Goal: Information Seeking & Learning: Find specific fact

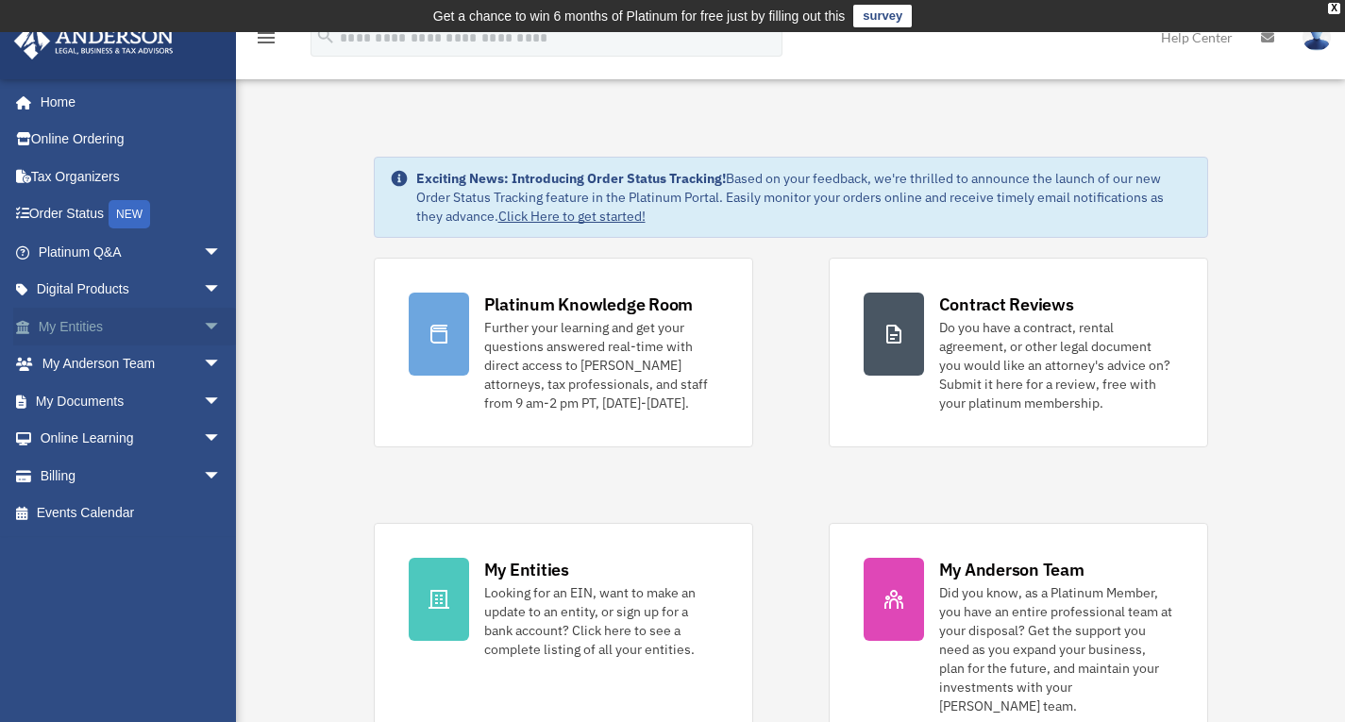
click at [203, 336] on span "arrow_drop_down" at bounding box center [222, 327] width 38 height 39
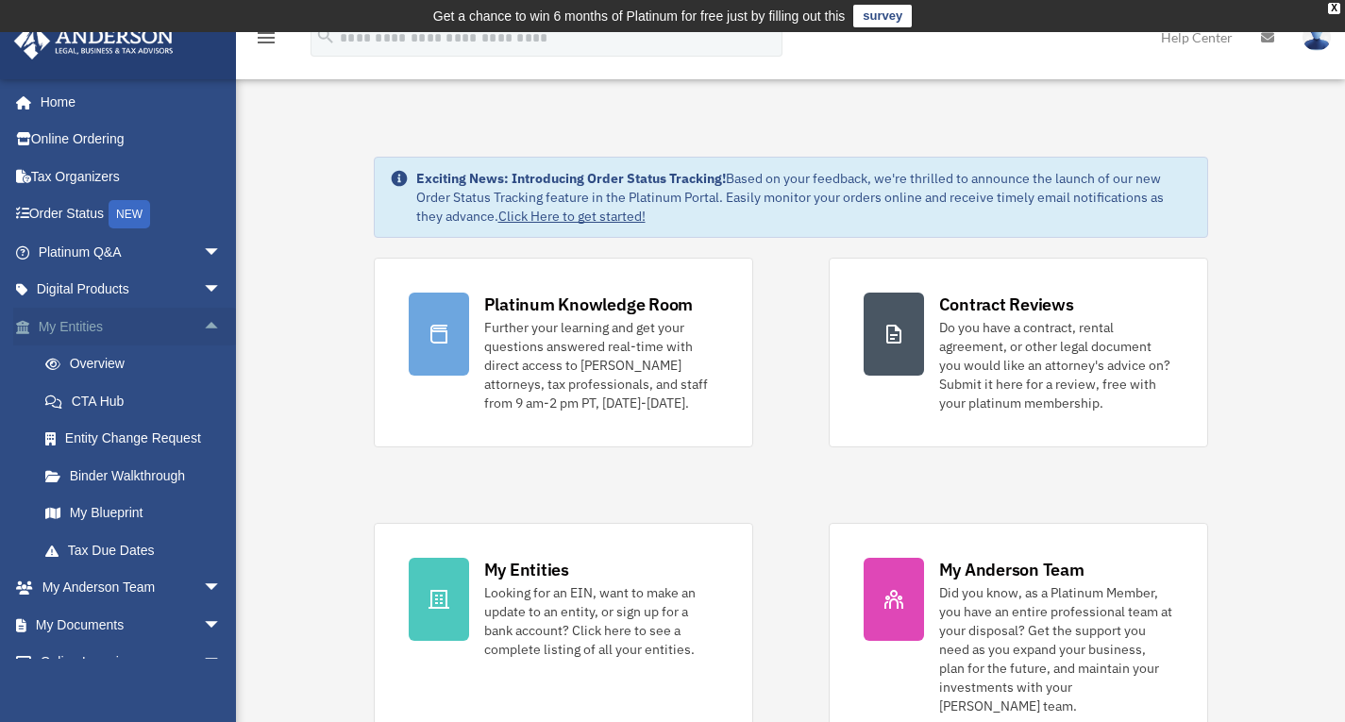
click at [203, 336] on span "arrow_drop_up" at bounding box center [222, 327] width 38 height 39
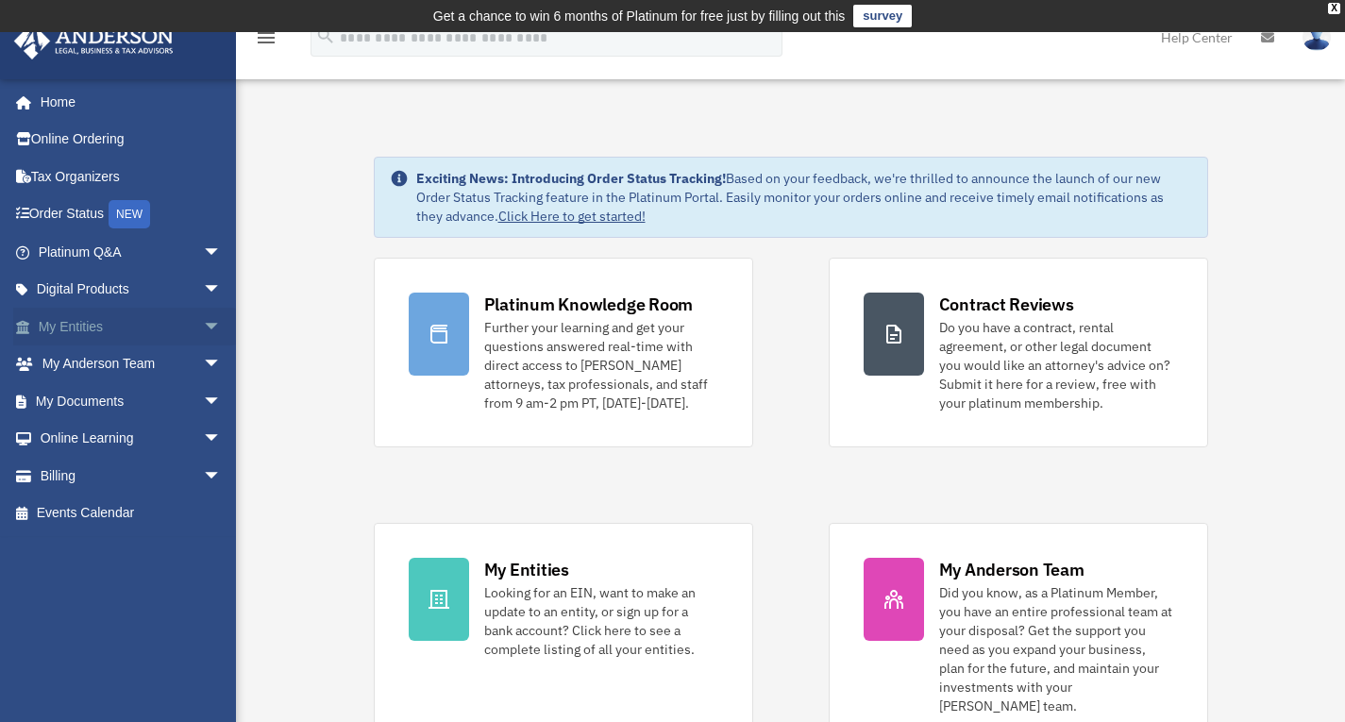
click at [203, 336] on span "arrow_drop_down" at bounding box center [222, 327] width 38 height 39
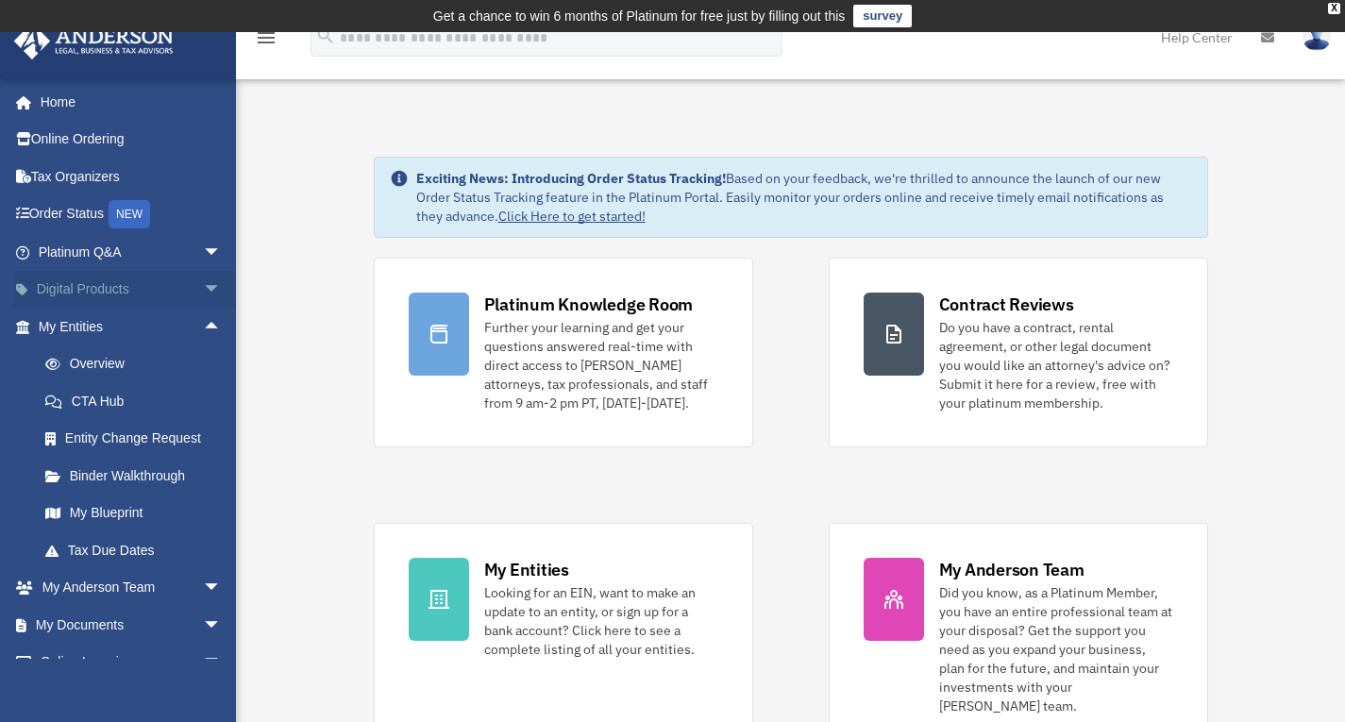
click at [203, 282] on span "arrow_drop_down" at bounding box center [222, 290] width 38 height 39
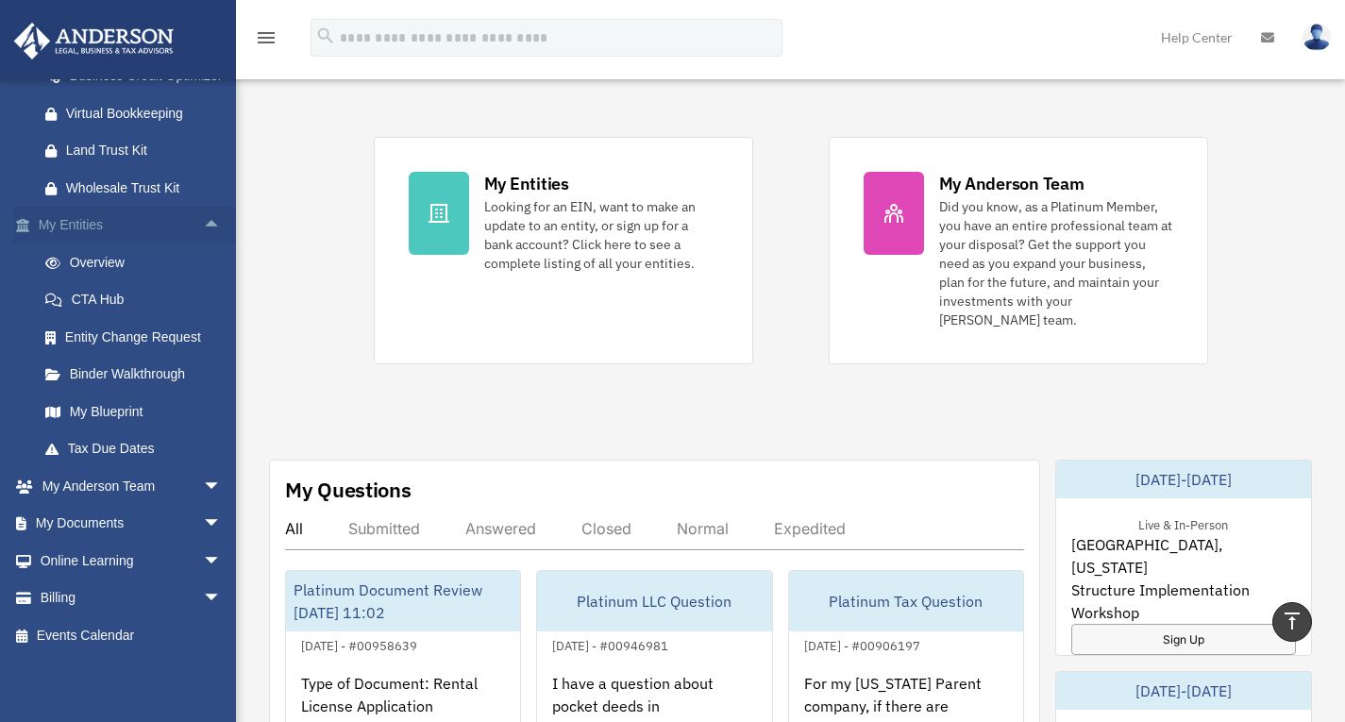
scroll to position [493, 0]
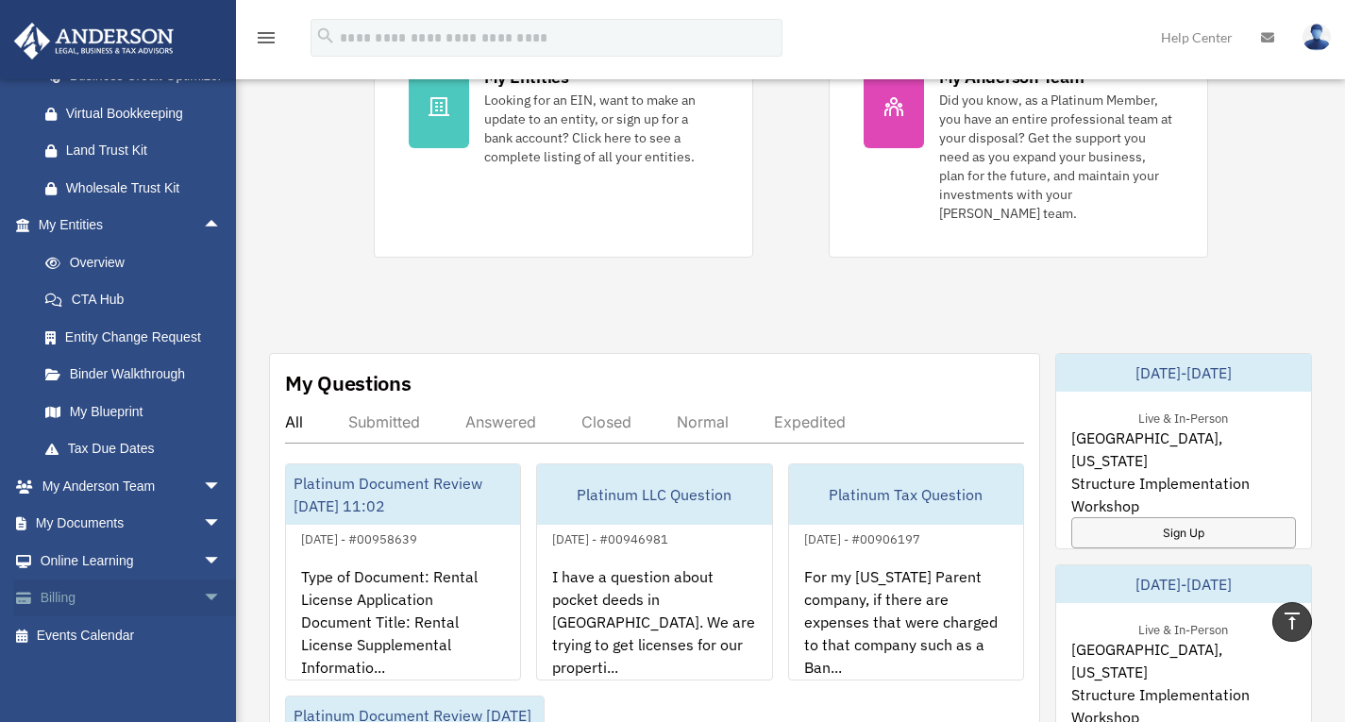
click at [208, 591] on span "arrow_drop_down" at bounding box center [222, 599] width 38 height 39
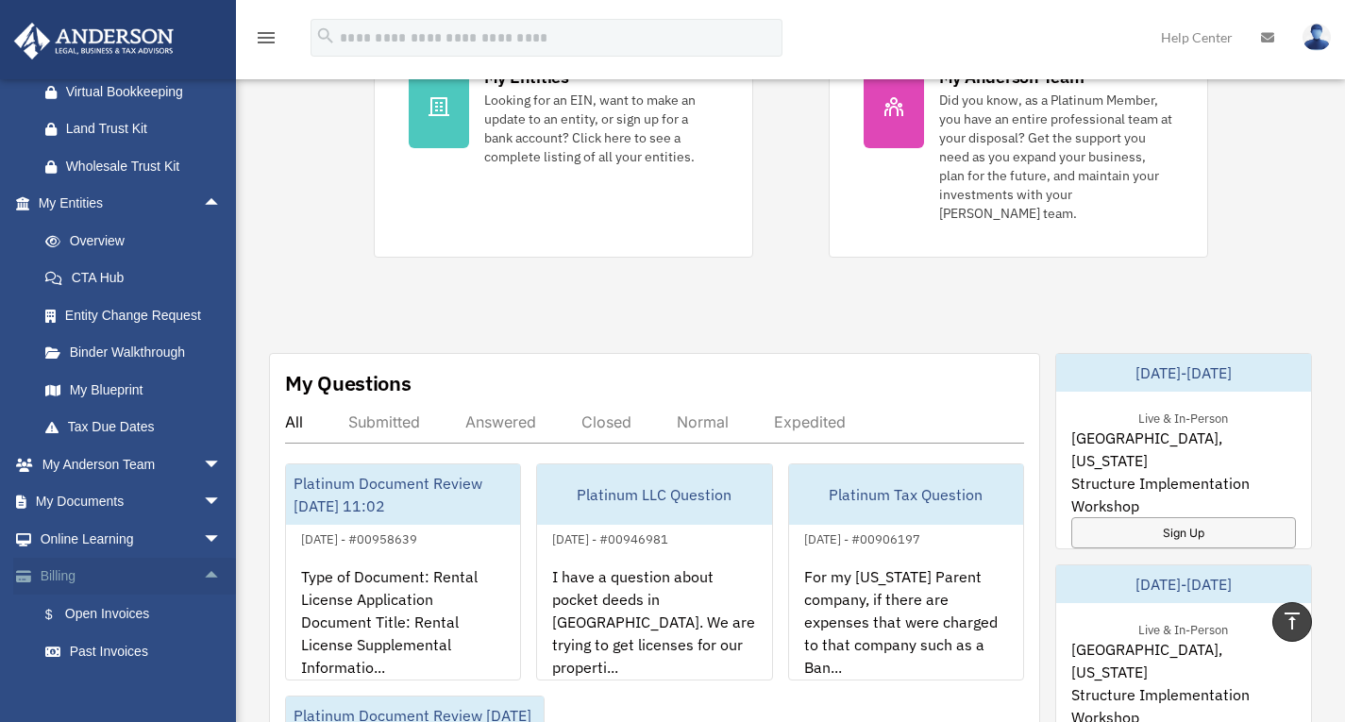
scroll to position [423, 0]
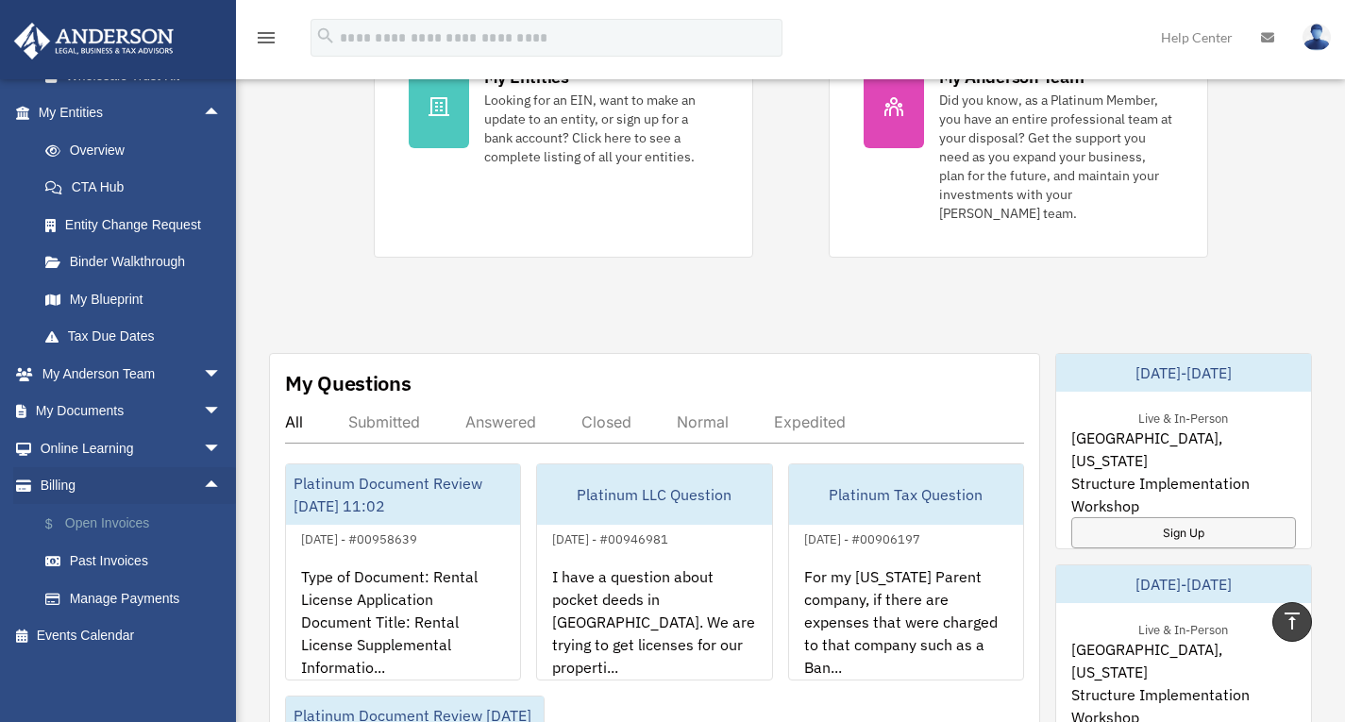
click at [81, 524] on link "$ Open Invoices" at bounding box center [138, 523] width 224 height 39
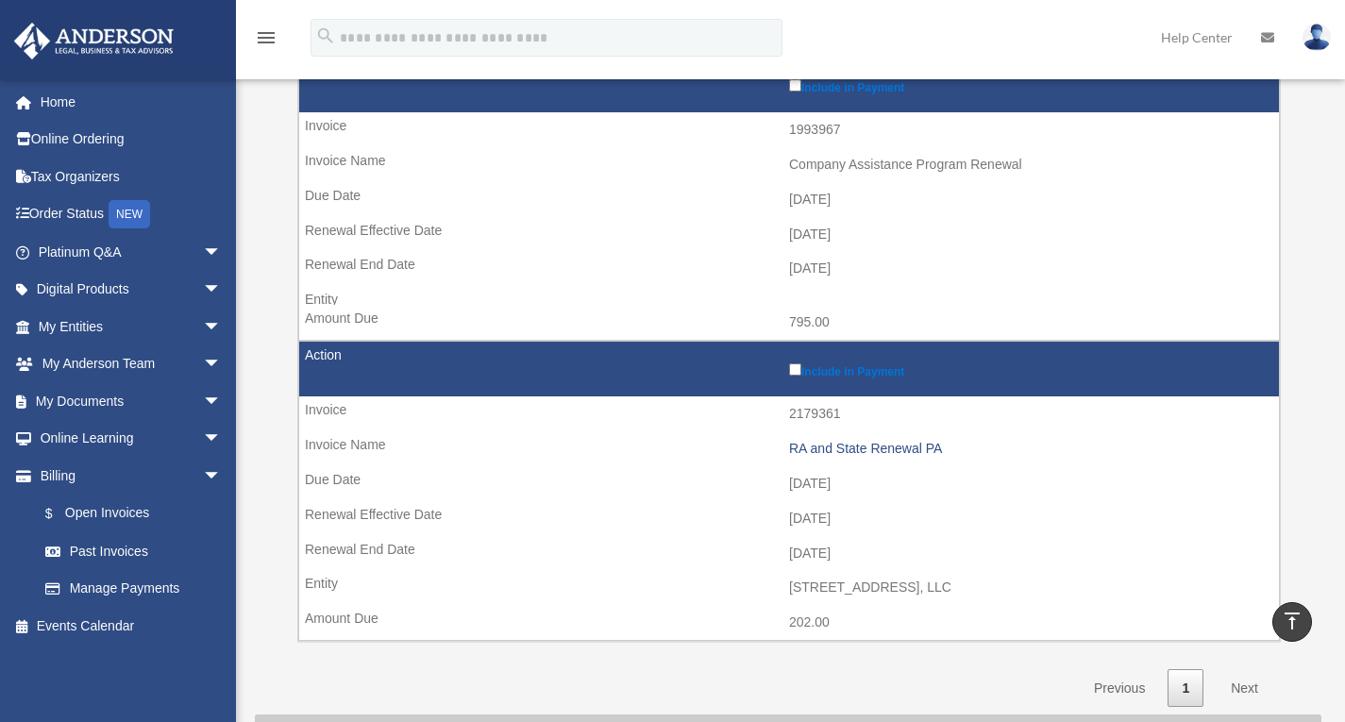
scroll to position [331, 0]
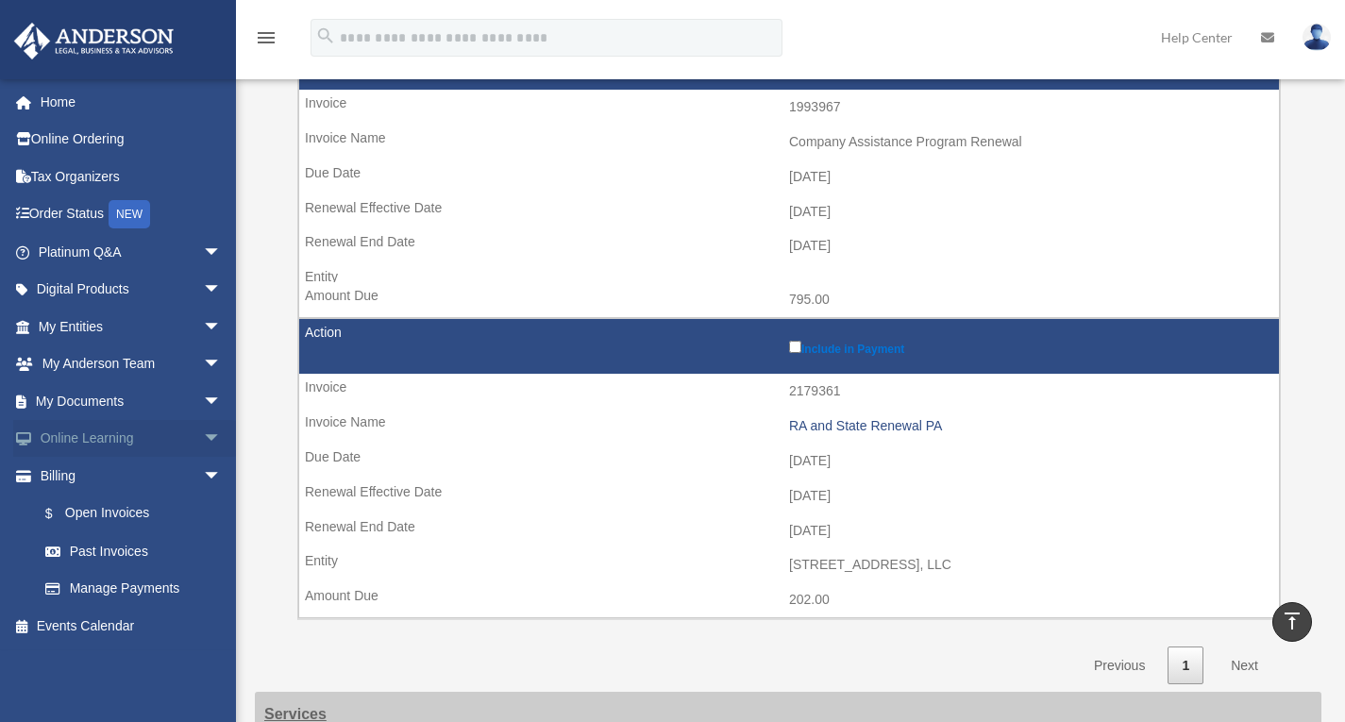
click at [203, 431] on span "arrow_drop_down" at bounding box center [222, 439] width 38 height 39
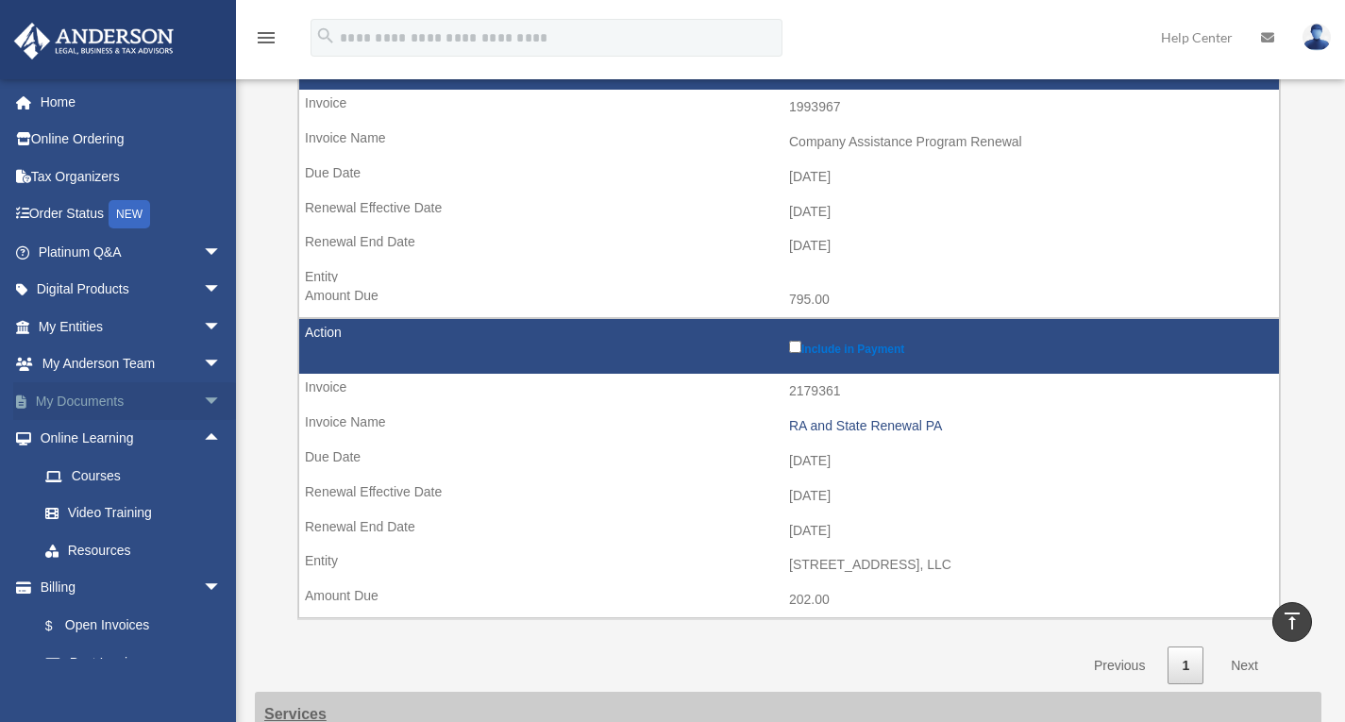
click at [203, 390] on span "arrow_drop_down" at bounding box center [222, 401] width 38 height 39
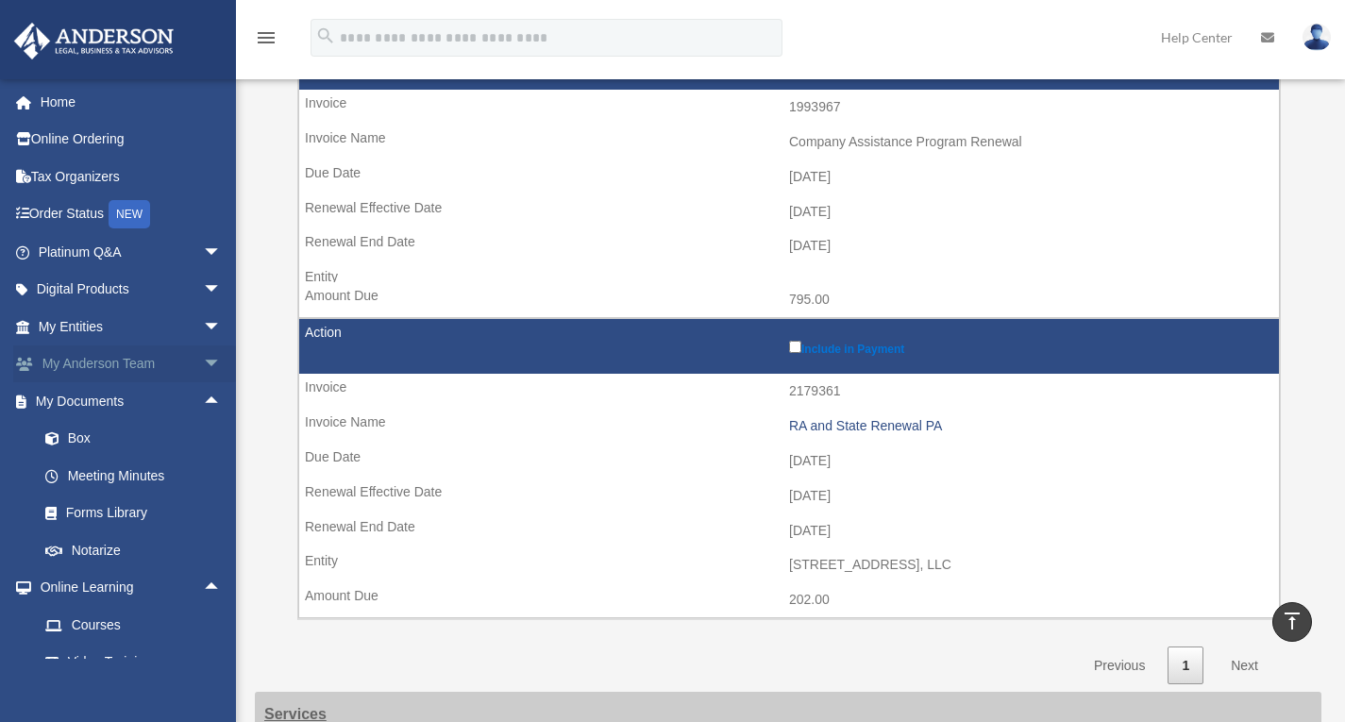
click at [207, 364] on span "arrow_drop_down" at bounding box center [222, 364] width 38 height 39
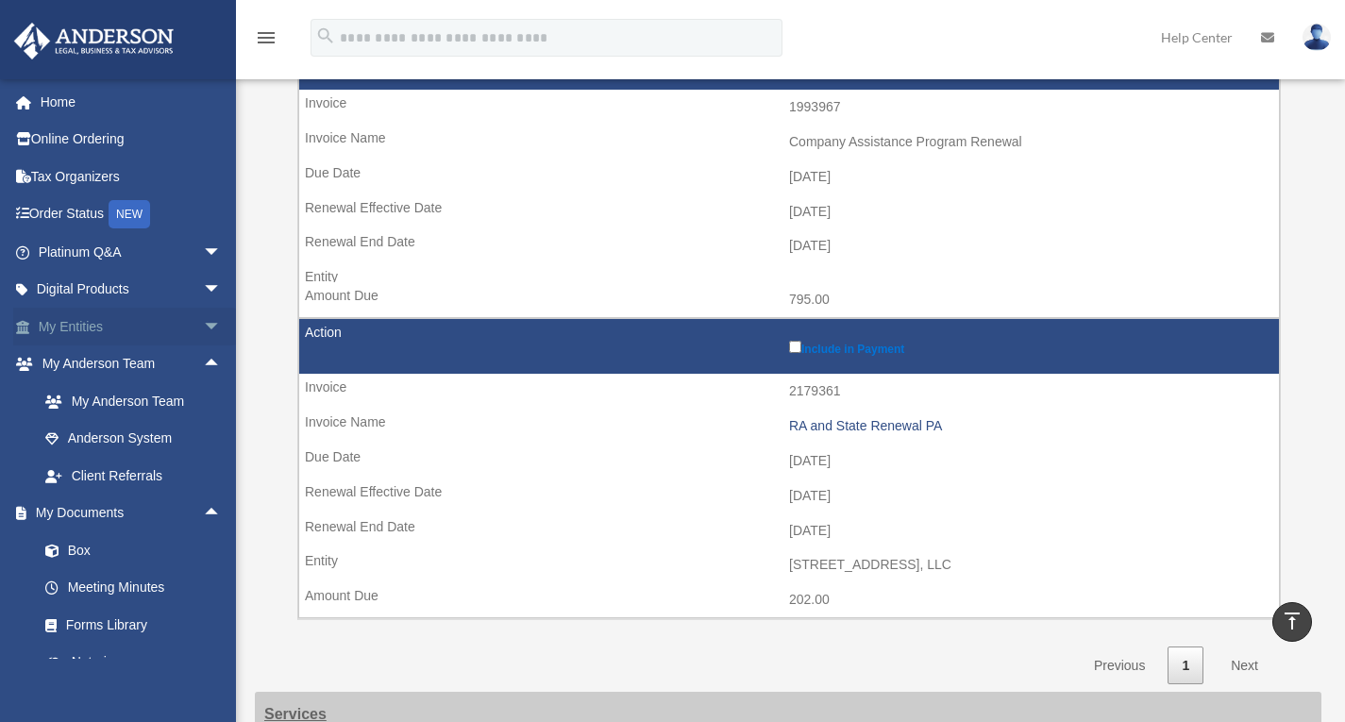
click at [203, 318] on span "arrow_drop_down" at bounding box center [222, 327] width 38 height 39
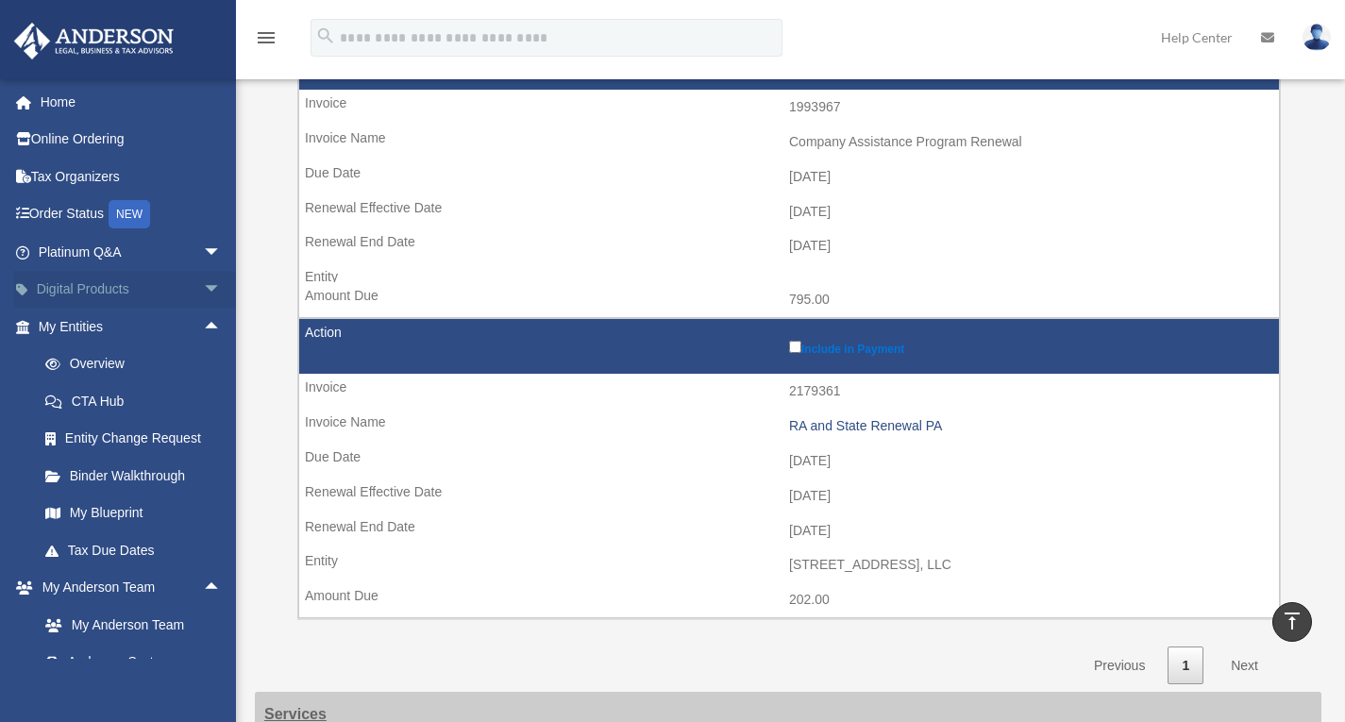
click at [203, 288] on span "arrow_drop_down" at bounding box center [222, 290] width 38 height 39
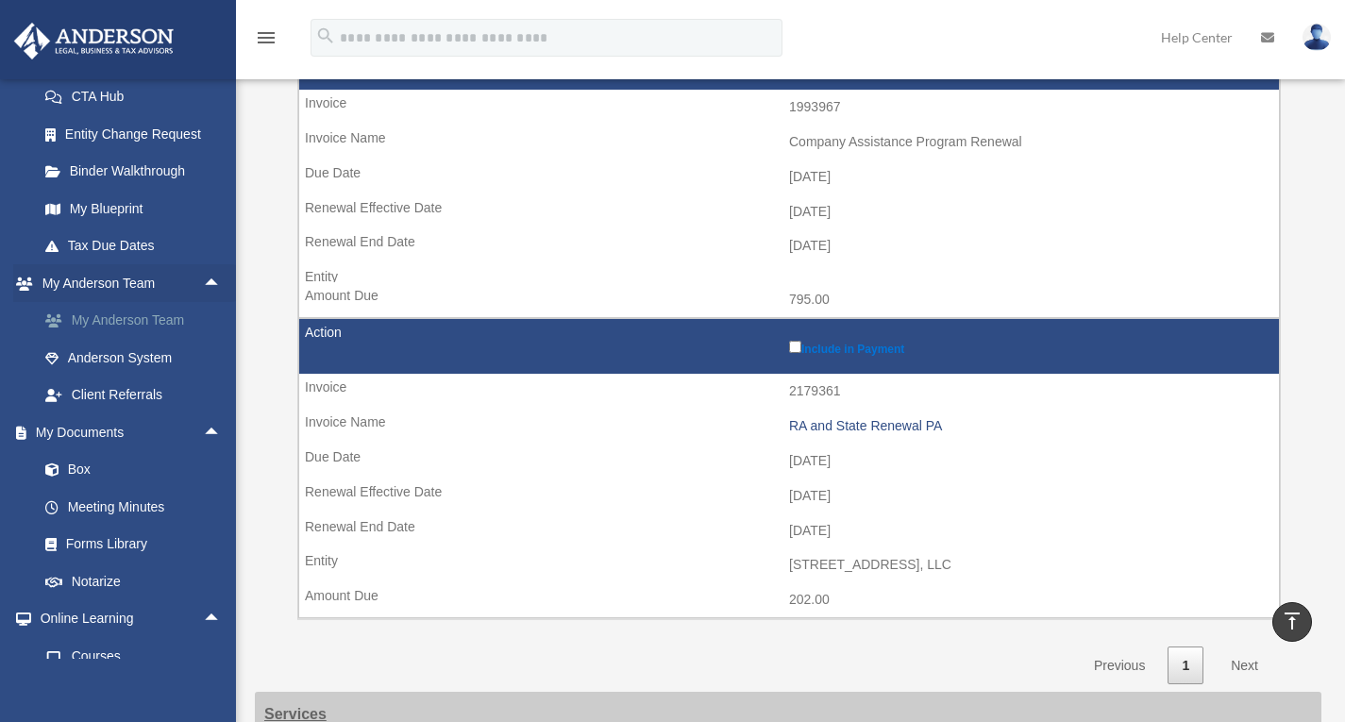
scroll to position [490, 0]
click at [124, 341] on link "My Anderson Team" at bounding box center [138, 322] width 224 height 38
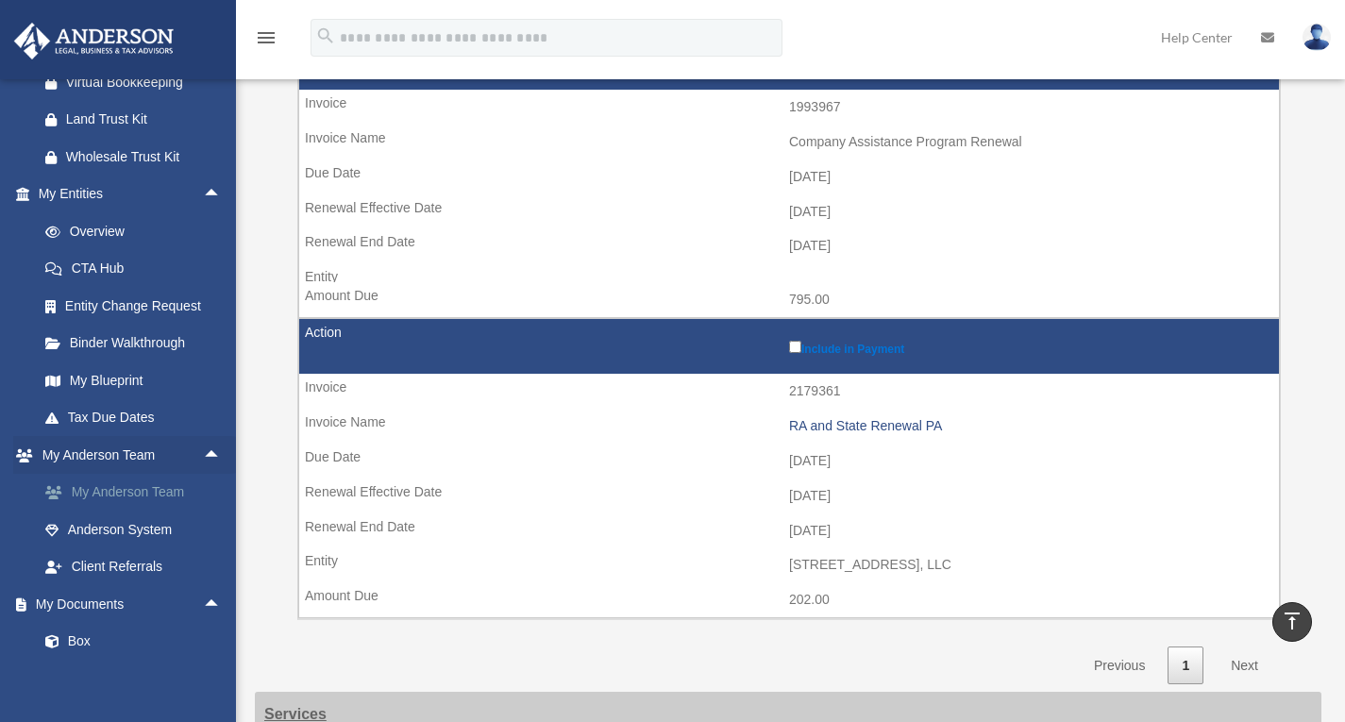
scroll to position [307, 0]
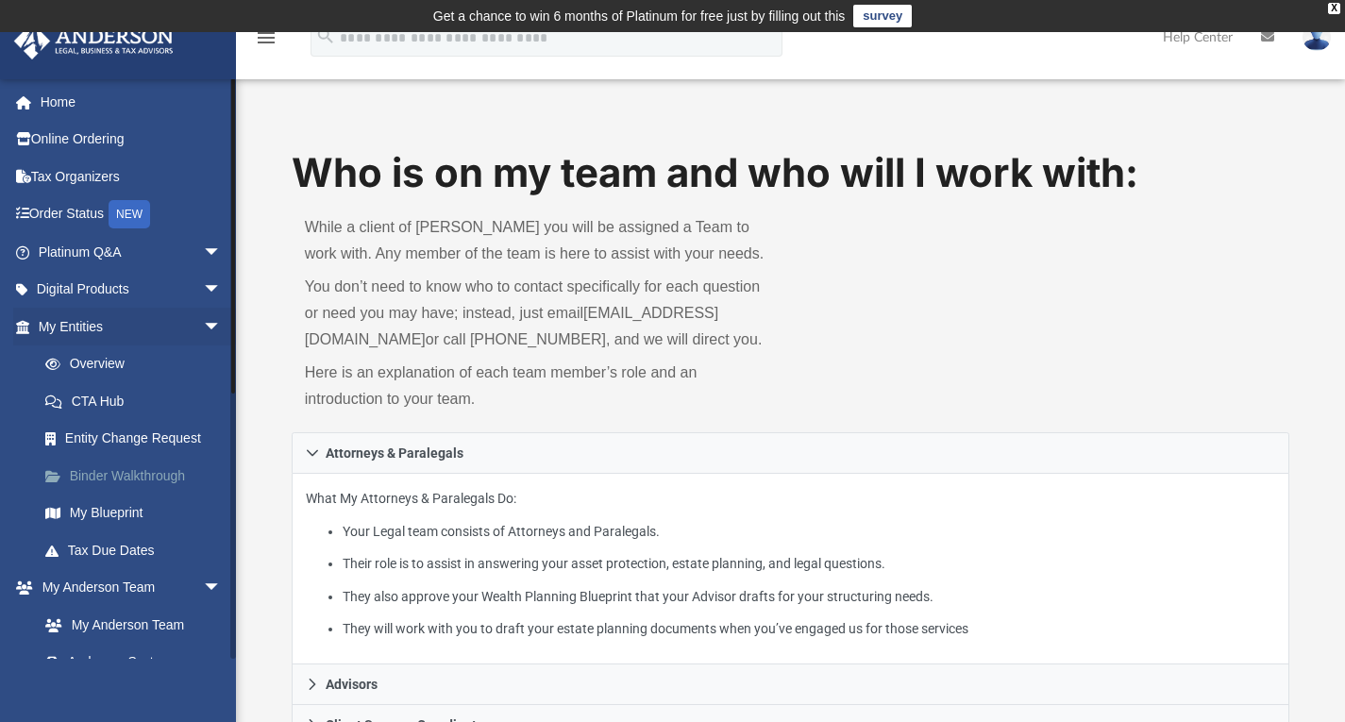
click at [102, 461] on link "Binder Walkthrough" at bounding box center [138, 476] width 224 height 38
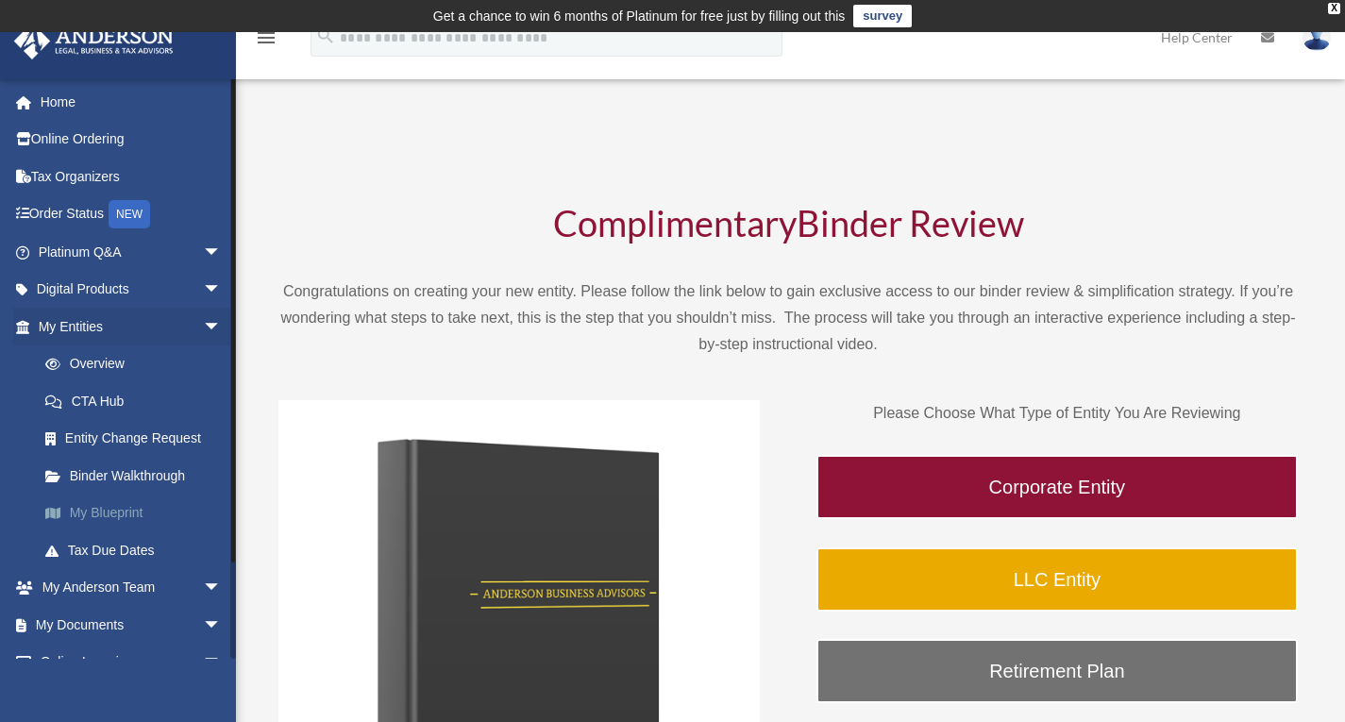
click at [96, 511] on link "My Blueprint" at bounding box center [138, 514] width 224 height 38
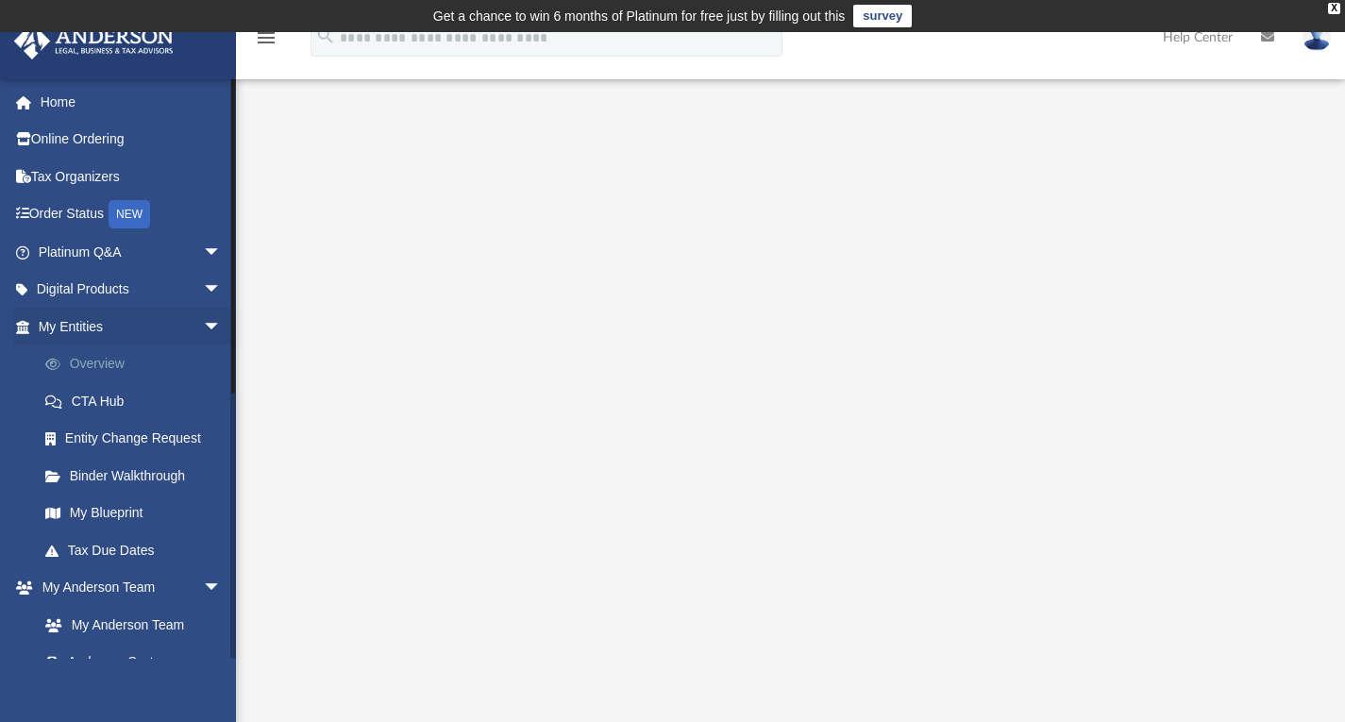
click at [79, 378] on link "Overview" at bounding box center [138, 364] width 224 height 38
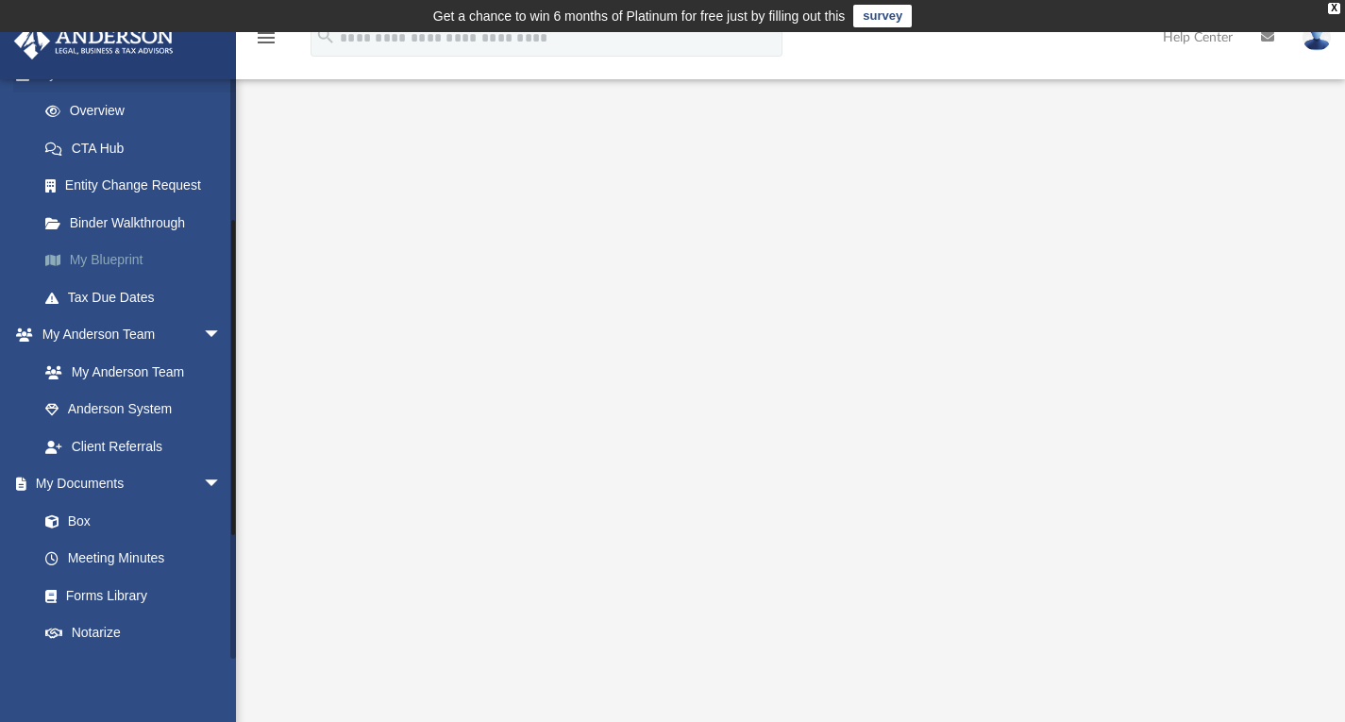
scroll to position [256, 0]
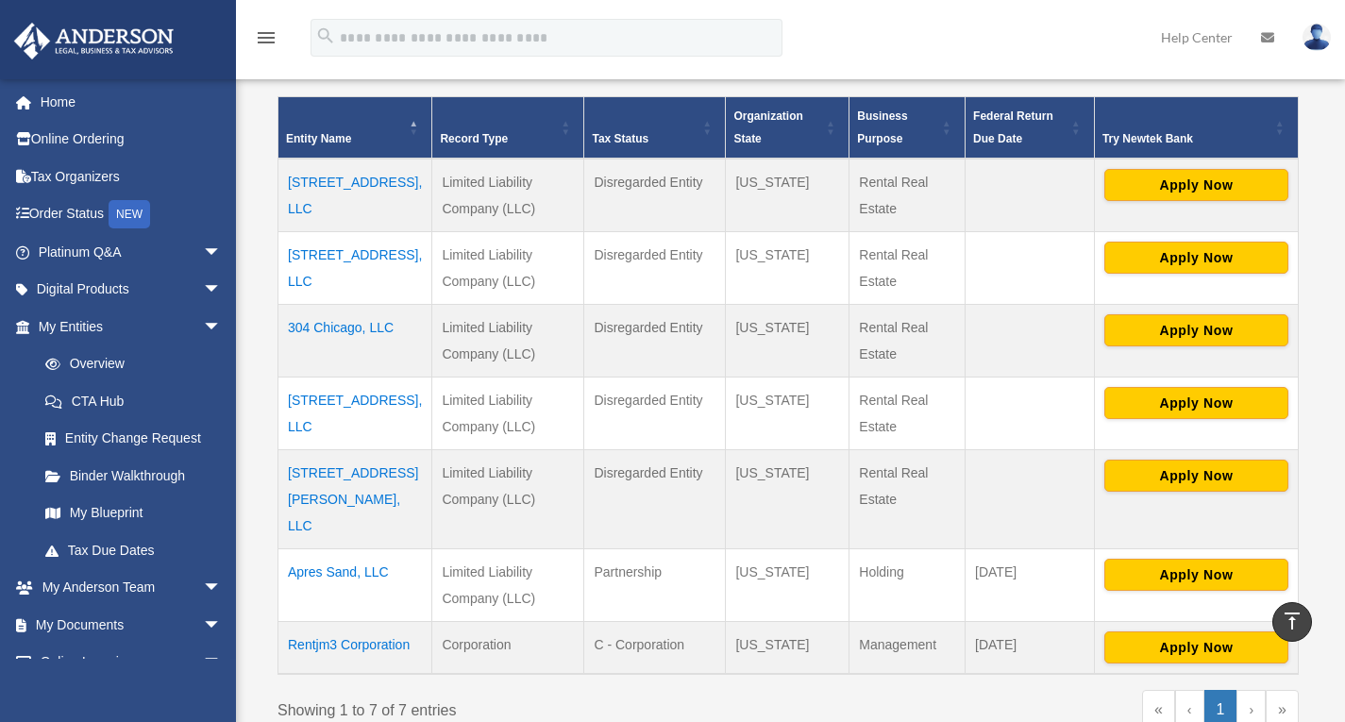
scroll to position [407, 0]
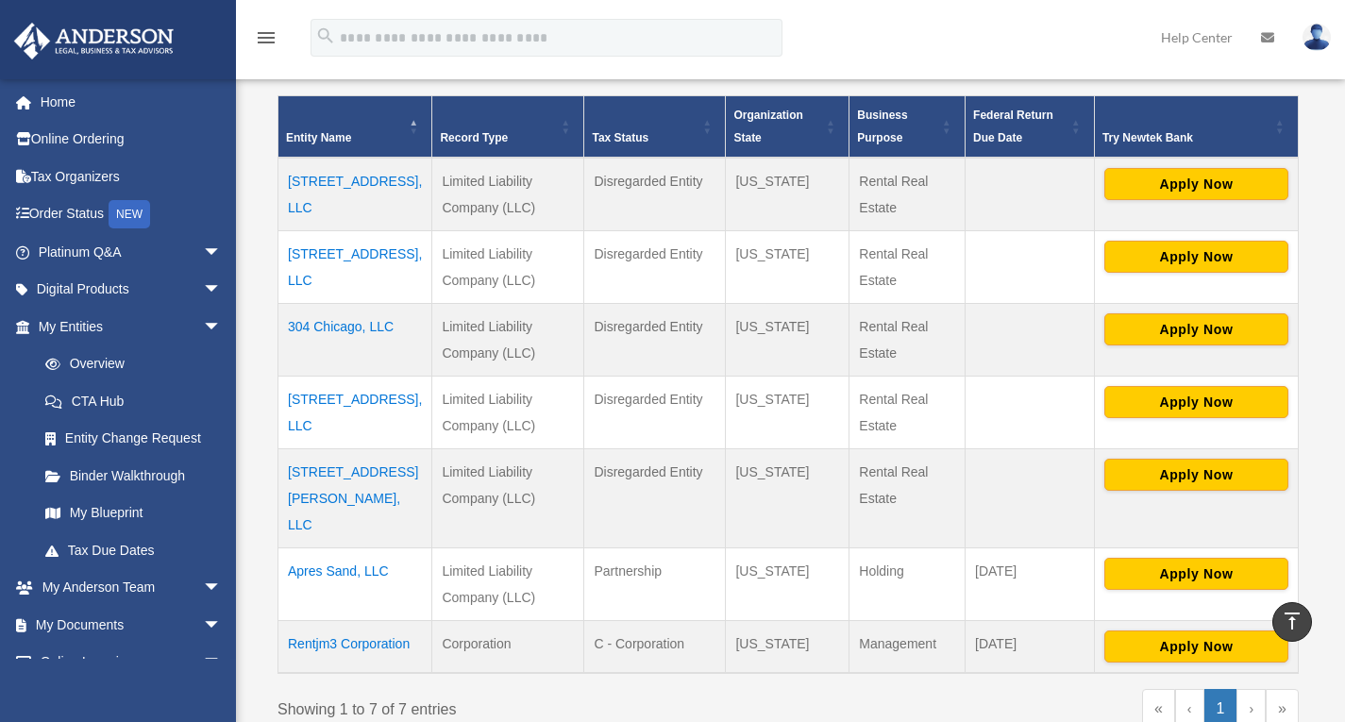
click at [307, 621] on td "Rentjm3 Corporation" at bounding box center [355, 647] width 154 height 53
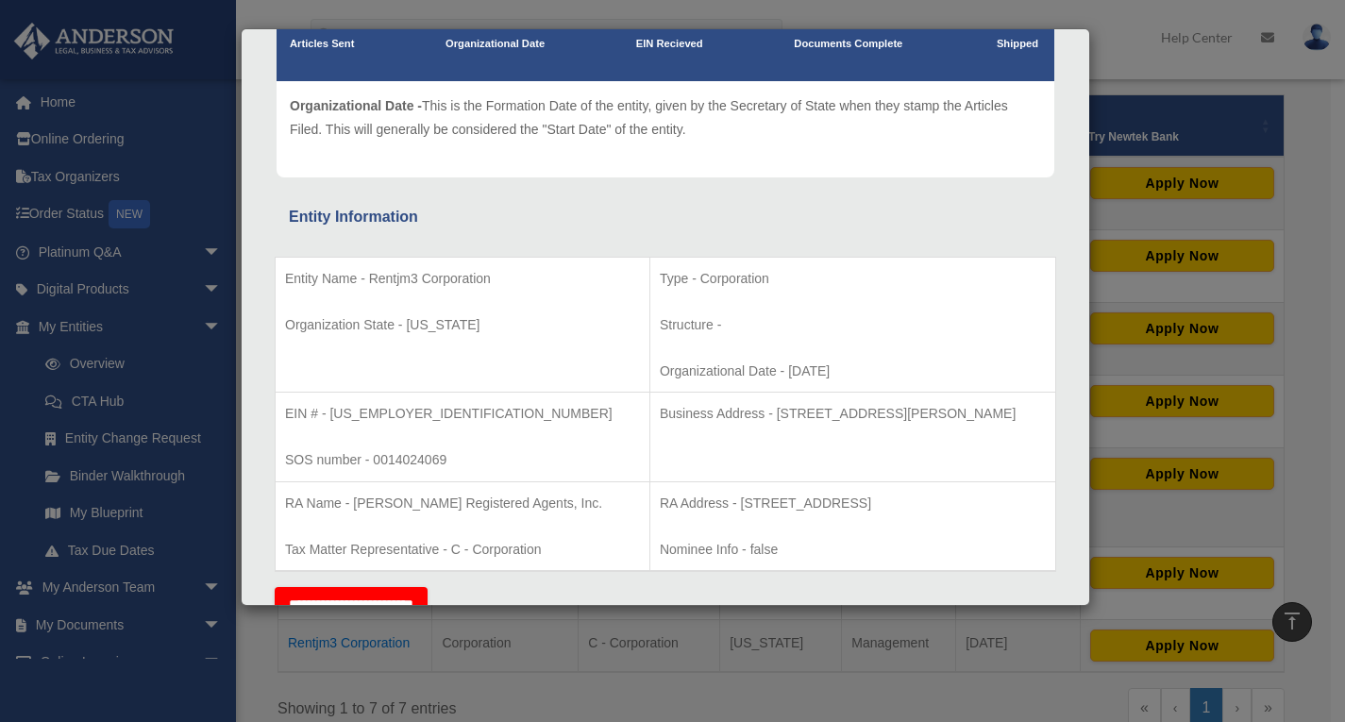
scroll to position [195, 0]
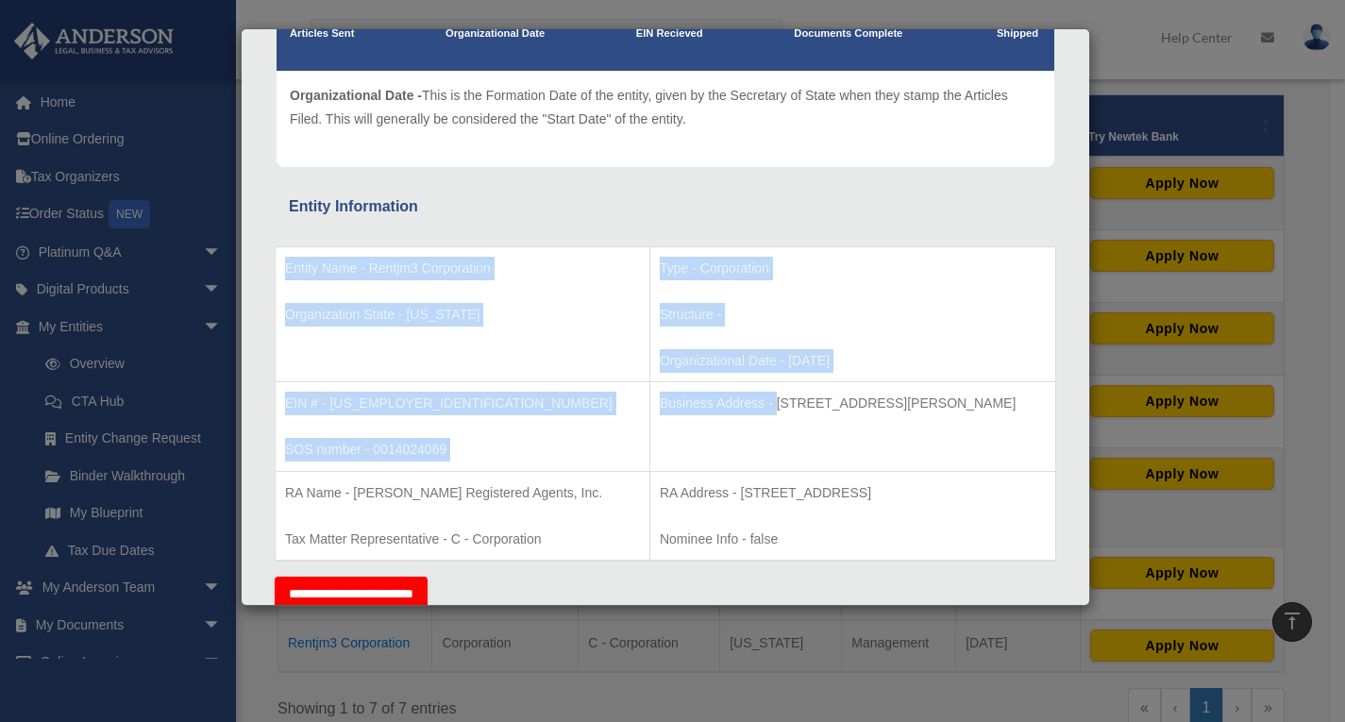
drag, startPoint x: 709, startPoint y: 403, endPoint x: 1115, endPoint y: 409, distance: 405.9
click at [1115, 409] on div "Details × Articles Sent Organizational Date" at bounding box center [672, 361] width 1345 height 722
click at [918, 402] on p "Business Address - [STREET_ADDRESS][PERSON_NAME]" at bounding box center [853, 404] width 386 height 24
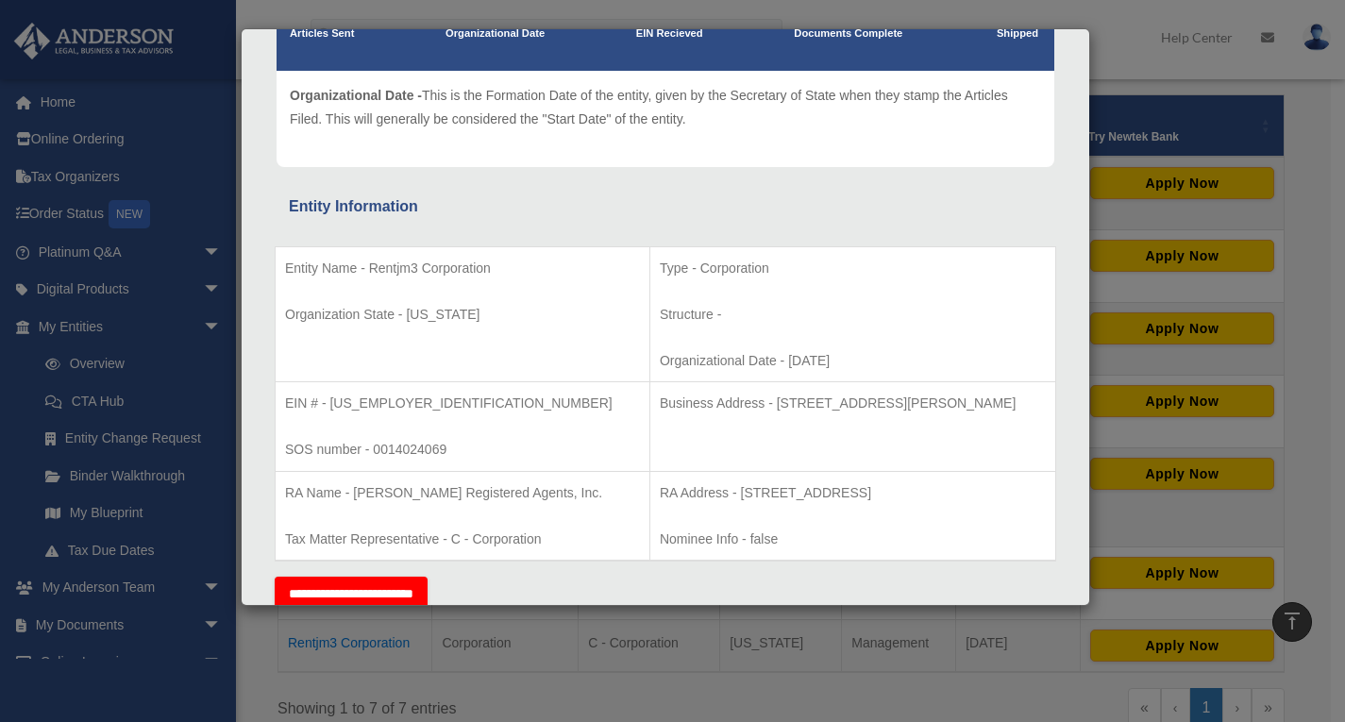
click at [918, 402] on p "Business Address - [STREET_ADDRESS][PERSON_NAME]" at bounding box center [853, 404] width 386 height 24
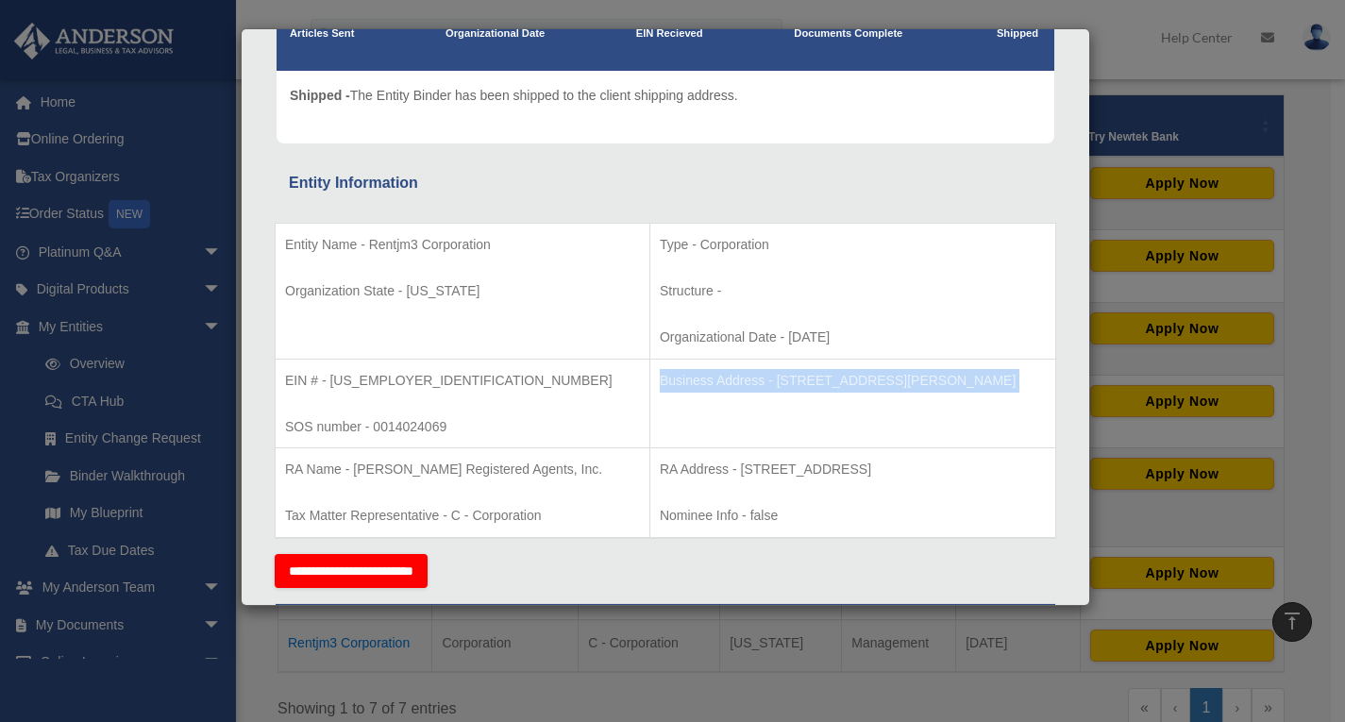
click at [842, 381] on p "Business Address - [STREET_ADDRESS][PERSON_NAME]" at bounding box center [853, 381] width 386 height 24
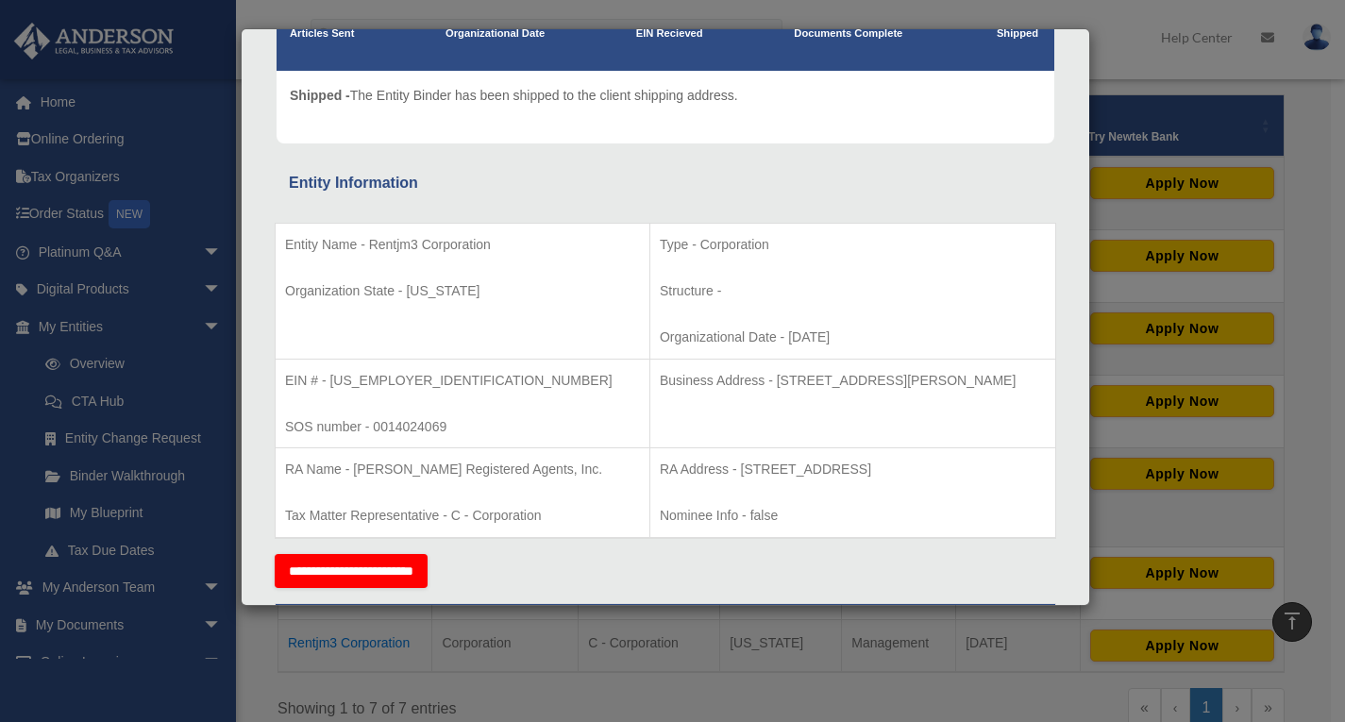
click at [969, 380] on p "Business Address - [STREET_ADDRESS][PERSON_NAME]" at bounding box center [853, 381] width 386 height 24
copy p "89121"
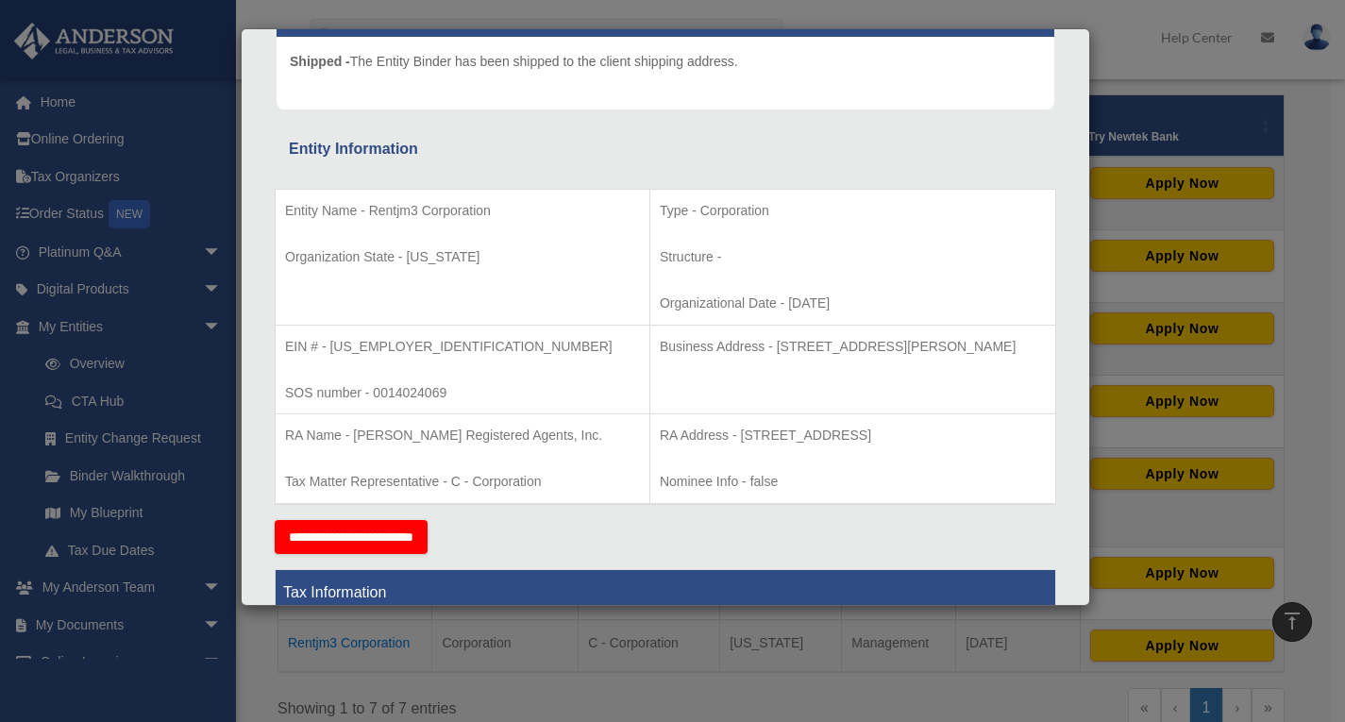
scroll to position [312, 0]
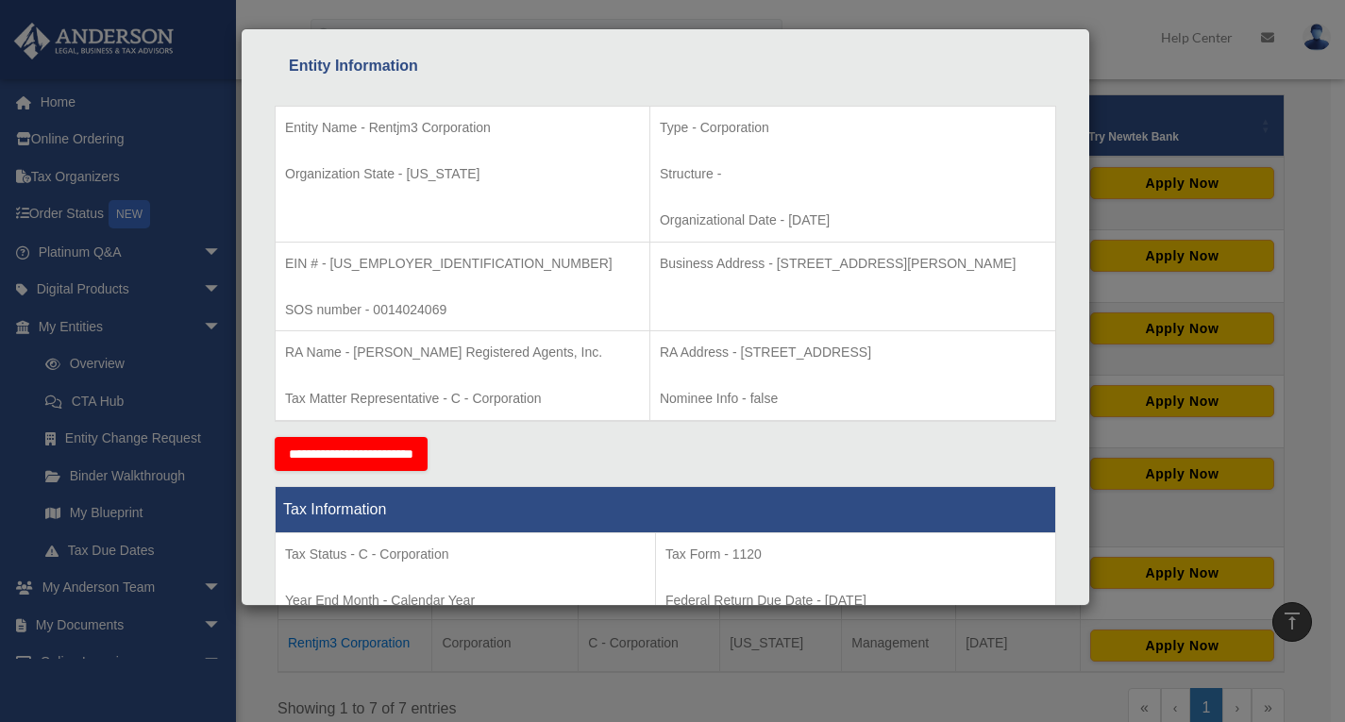
click at [345, 275] on td "EIN # - [US_EMPLOYER_IDENTIFICATION_NUMBER] SOS number - 0014024069" at bounding box center [463, 287] width 375 height 90
click at [343, 272] on p "EIN # - [US_EMPLOYER_IDENTIFICATION_NUMBER]" at bounding box center [462, 264] width 355 height 24
click at [393, 263] on p "EIN # - [US_EMPLOYER_IDENTIFICATION_NUMBER]" at bounding box center [462, 264] width 355 height 24
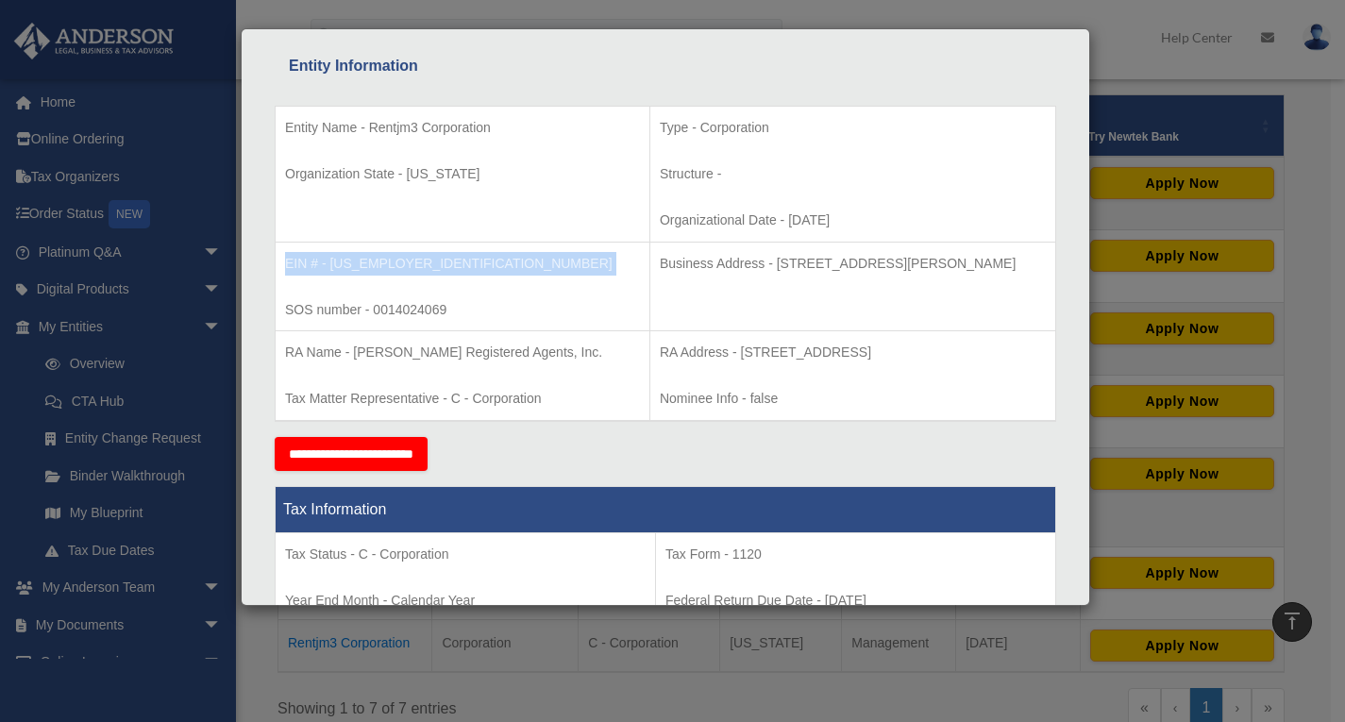
click at [396, 262] on p "EIN # - [US_EMPLOYER_IDENTIFICATION_NUMBER]" at bounding box center [462, 264] width 355 height 24
drag, startPoint x: 398, startPoint y: 261, endPoint x: 328, endPoint y: 263, distance: 69.9
click at [328, 263] on p "EIN # - [US_EMPLOYER_IDENTIFICATION_NUMBER]" at bounding box center [462, 264] width 355 height 24
copy p "[US_EMPLOYER_IDENTIFICATION_NUMBER]"
